Goal: Task Accomplishment & Management: Use online tool/utility

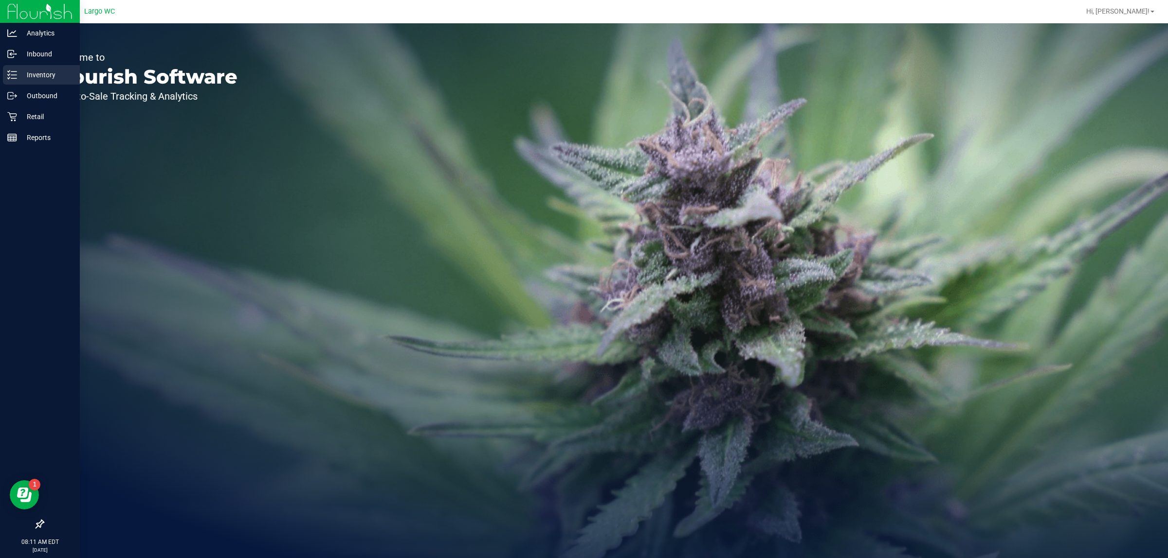
click at [8, 78] on icon at bounding box center [12, 75] width 10 height 10
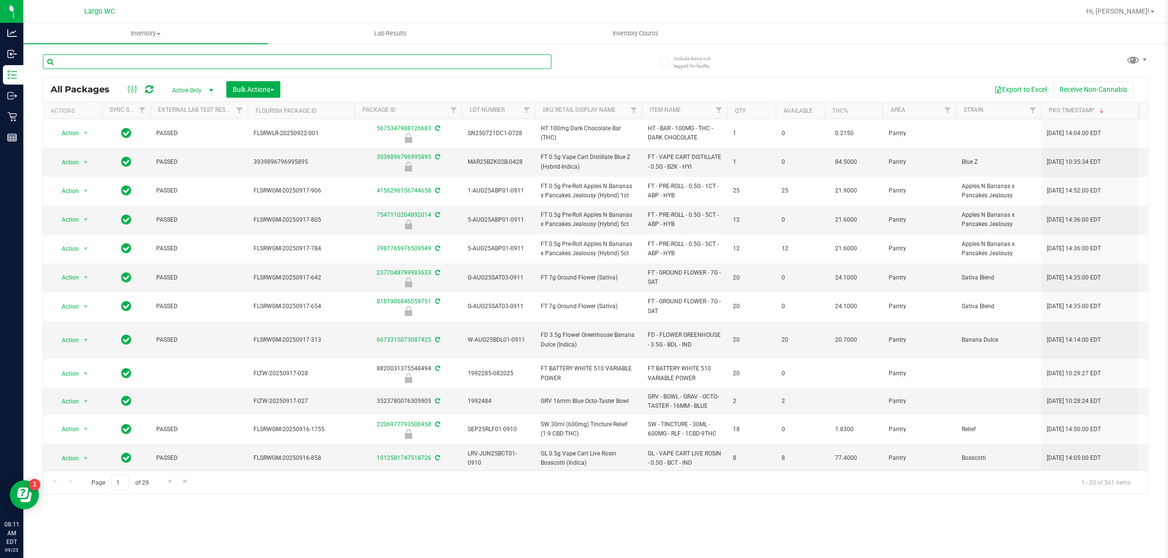
click at [262, 61] on input "text" at bounding box center [297, 61] width 508 height 15
type input "revive"
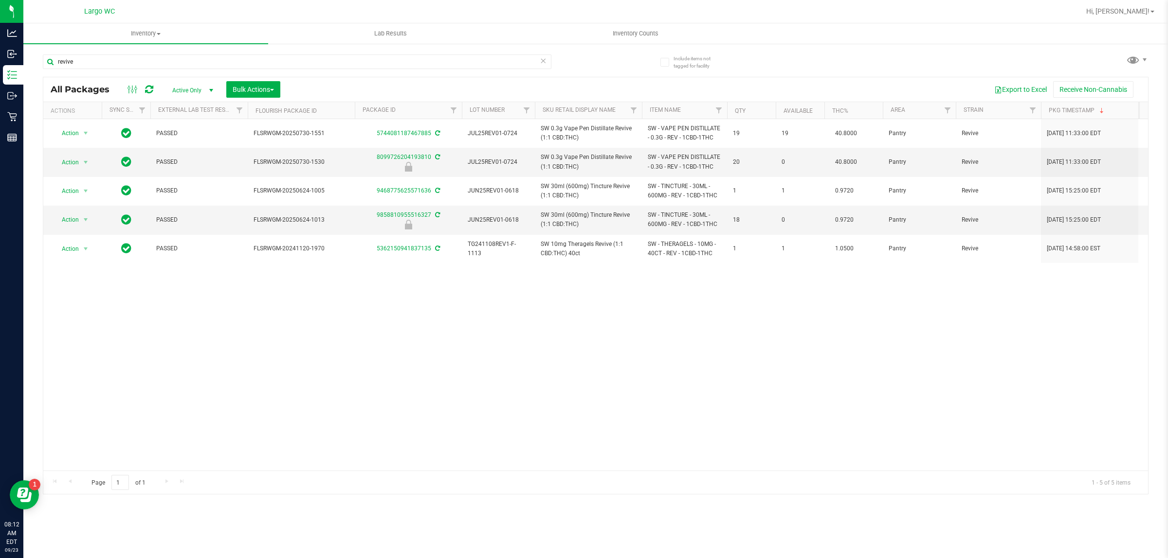
click at [568, 424] on div "Action Action Adjust qty Create package Edit attributes Global inventory Locate…" at bounding box center [595, 295] width 1104 height 352
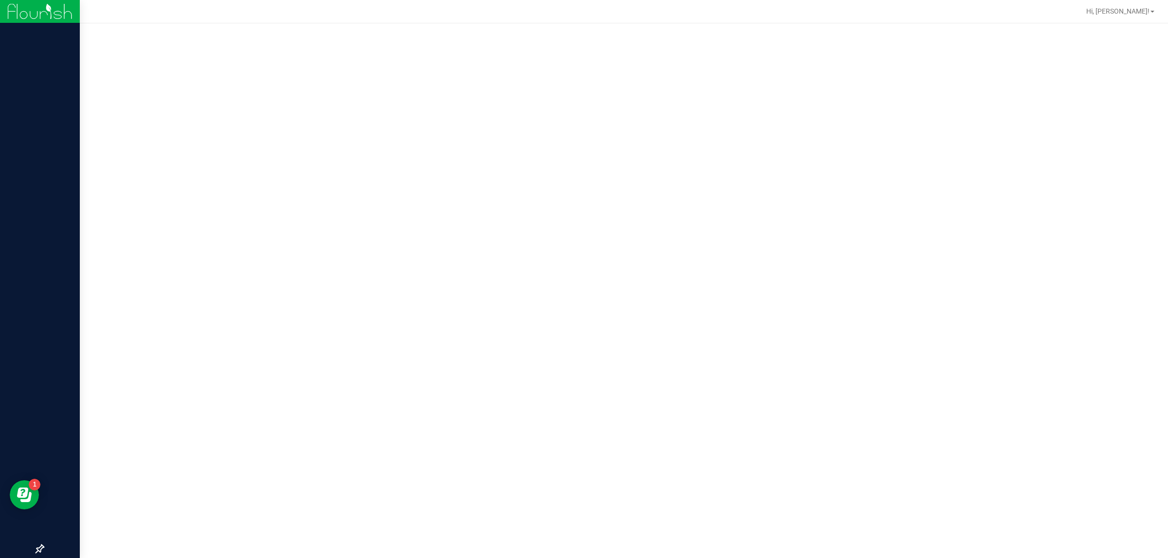
click at [18, 1] on img at bounding box center [39, 11] width 65 height 23
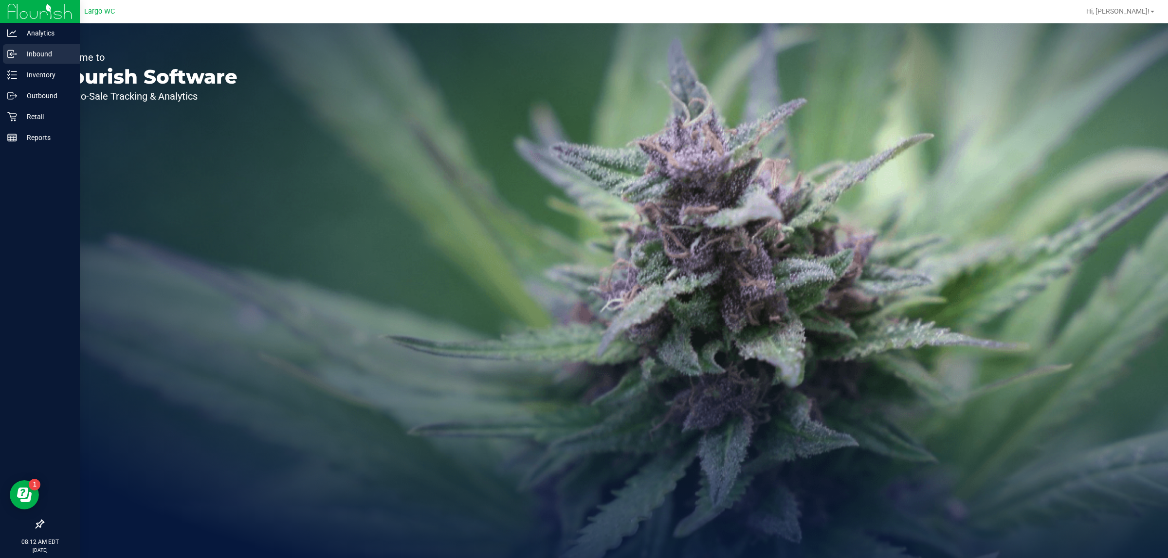
click at [47, 52] on p "Inbound" at bounding box center [46, 54] width 58 height 12
